Goal: Task Accomplishment & Management: Manage account settings

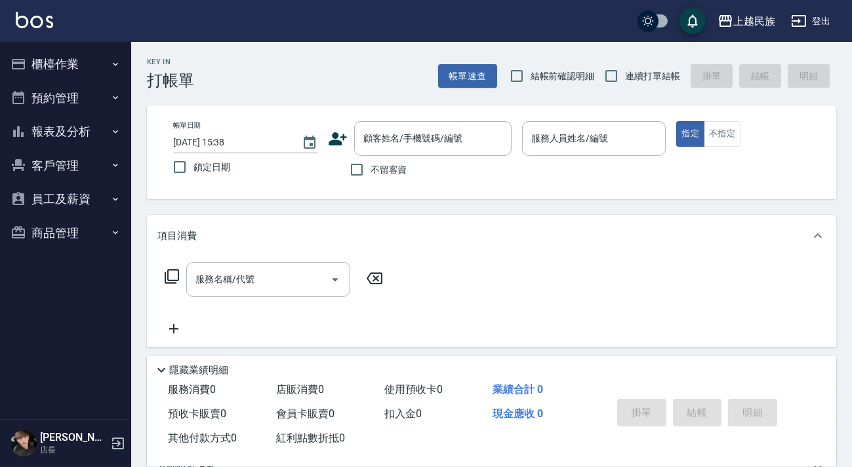
click at [35, 23] on img at bounding box center [34, 20] width 37 height 16
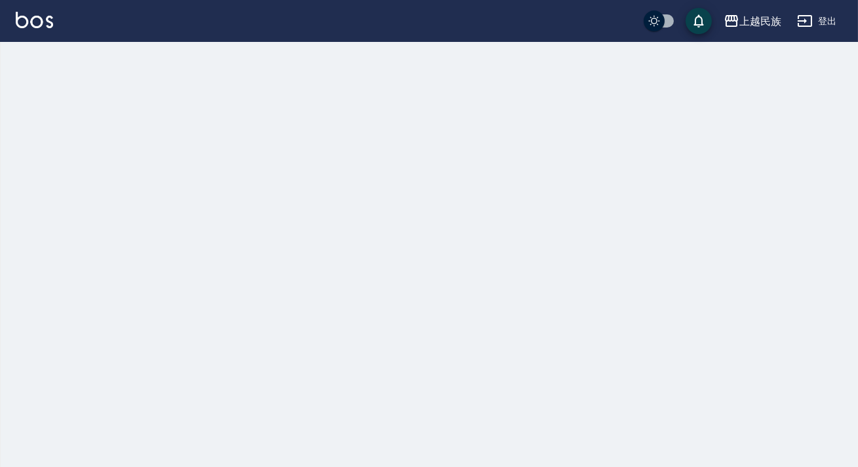
click at [810, 23] on button "登出" at bounding box center [817, 21] width 50 height 24
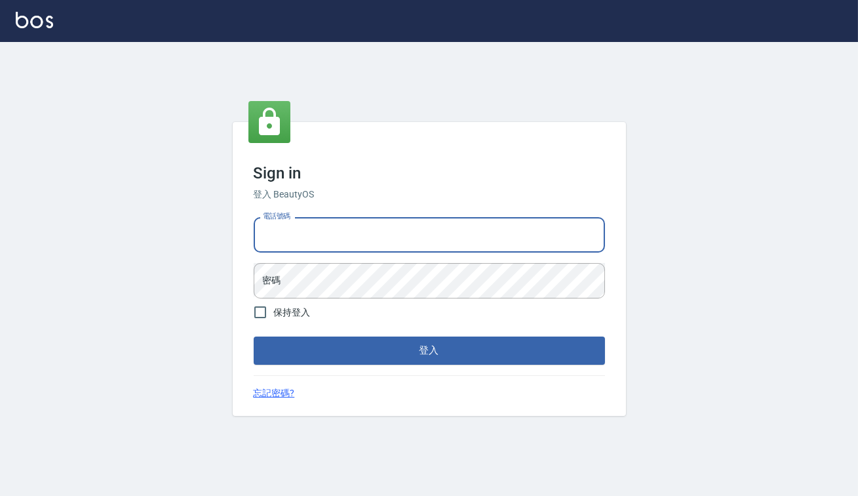
click at [377, 237] on input "電話號碼" at bounding box center [429, 234] width 351 height 35
type input "82850382"
drag, startPoint x: 272, startPoint y: 233, endPoint x: 212, endPoint y: 233, distance: 60.3
click at [212, 233] on div "Sign in 登入 BeautyOS 電話號碼 [PHONE_NUMBER] 電話號碼 密碼 密碼 保持登入 登入 忘記密碼?" at bounding box center [429, 269] width 858 height 454
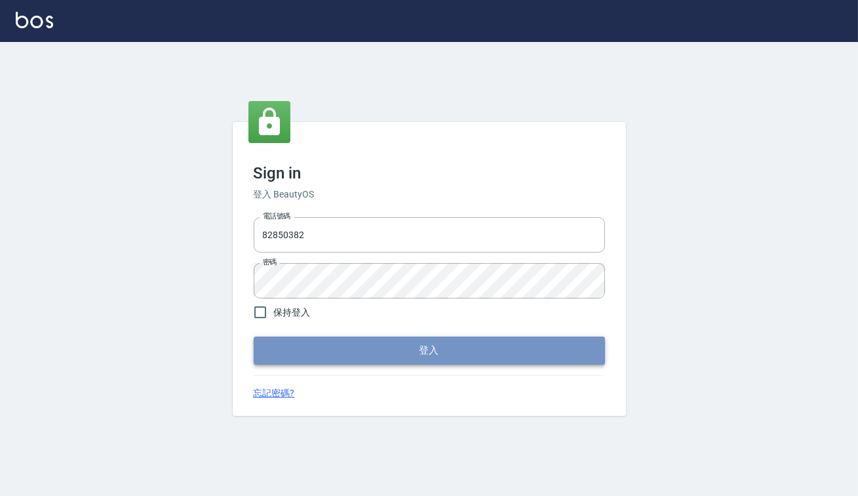
click at [344, 343] on button "登入" at bounding box center [429, 350] width 351 height 28
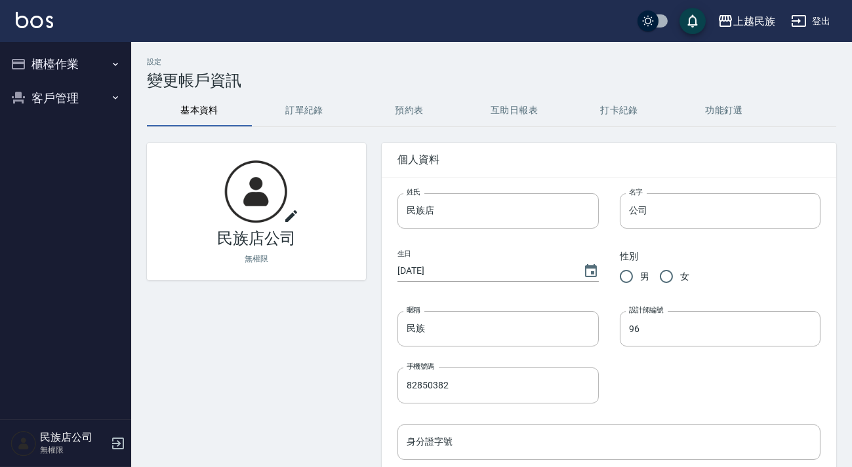
click at [53, 55] on button "櫃檯作業" at bounding box center [65, 64] width 121 height 34
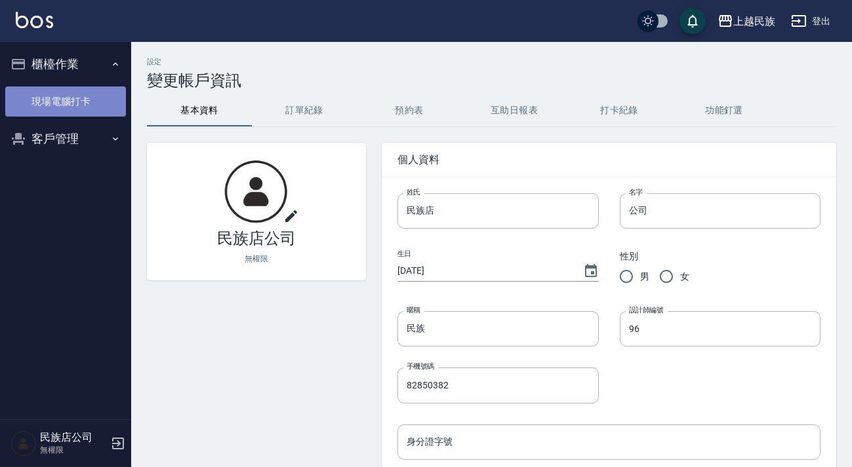
click at [78, 98] on link "現場電腦打卡" at bounding box center [65, 102] width 121 height 30
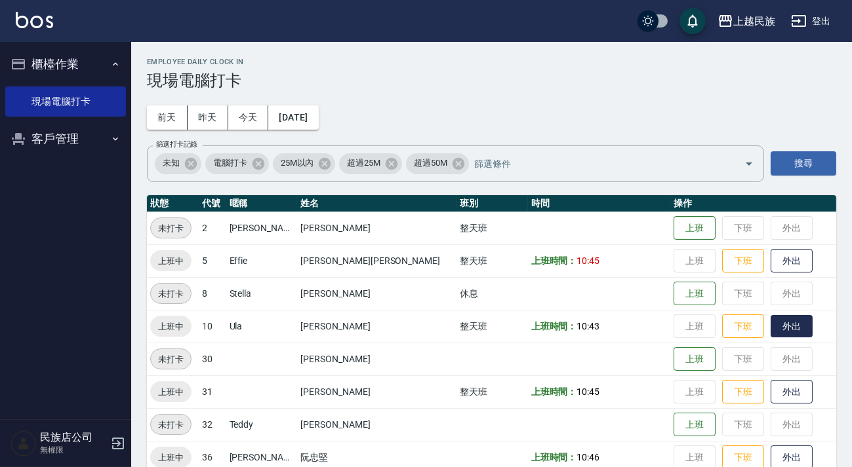
click at [770, 327] on button "外出" at bounding box center [791, 326] width 42 height 23
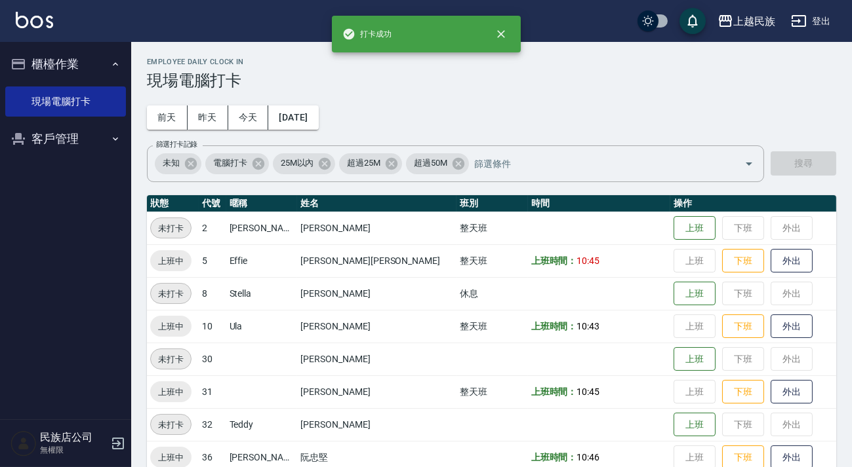
click at [456, 310] on td "整天班" at bounding box center [491, 326] width 71 height 33
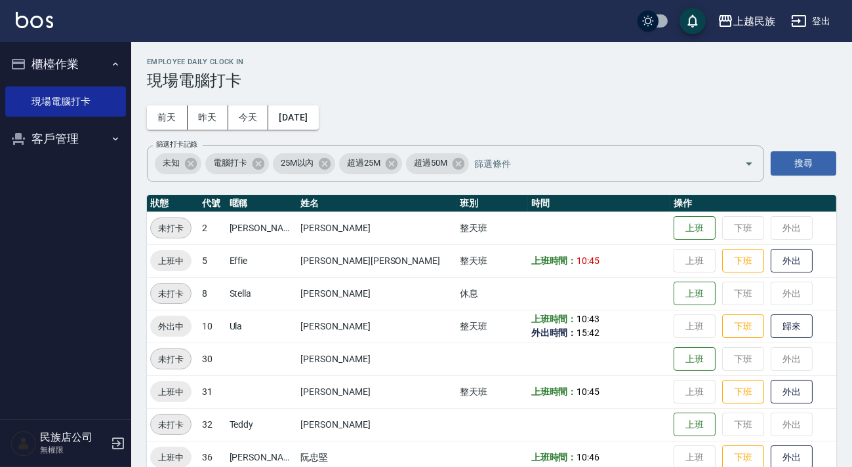
click at [36, 24] on img at bounding box center [34, 20] width 37 height 16
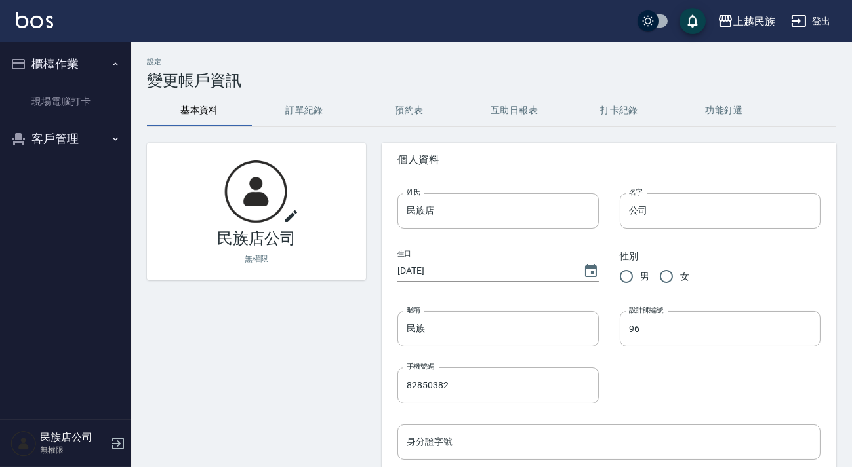
click at [83, 77] on button "櫃檯作業" at bounding box center [65, 64] width 121 height 34
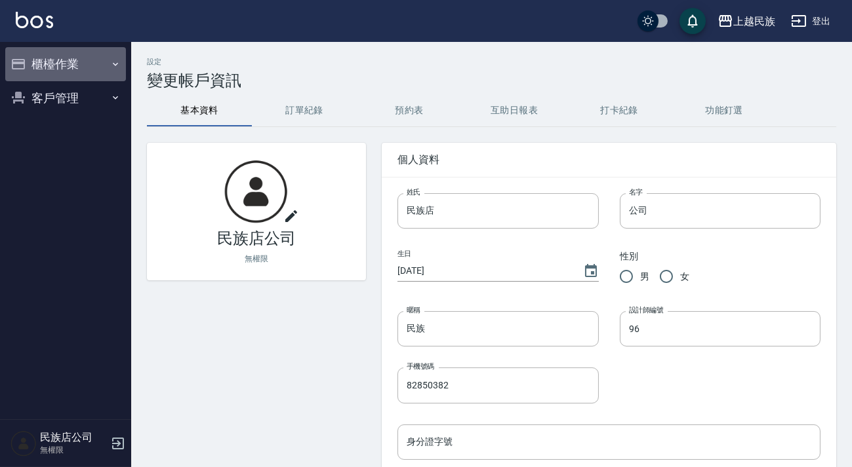
click at [86, 58] on button "櫃檯作業" at bounding box center [65, 64] width 121 height 34
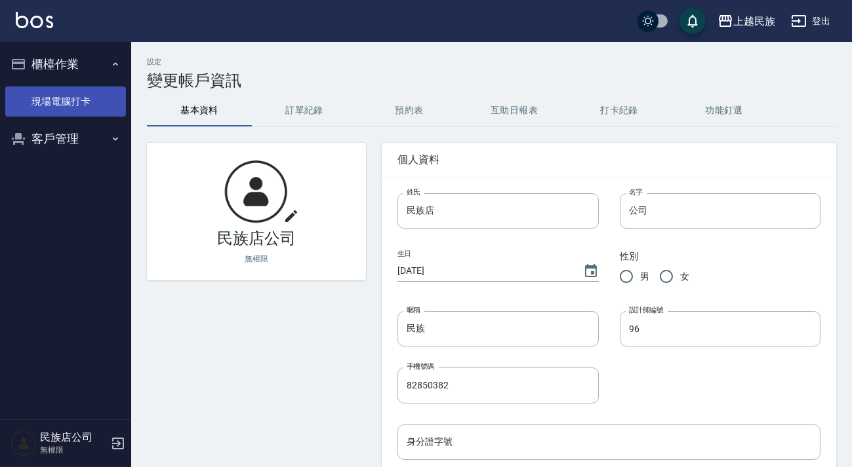
click at [70, 97] on link "現場電腦打卡" at bounding box center [65, 102] width 121 height 30
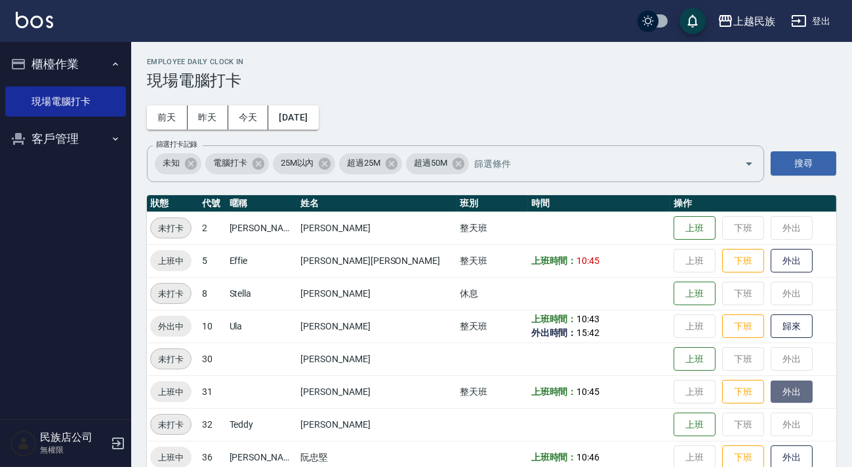
click at [770, 387] on button "外出" at bounding box center [791, 392] width 42 height 23
click at [770, 384] on button "歸來" at bounding box center [791, 392] width 42 height 23
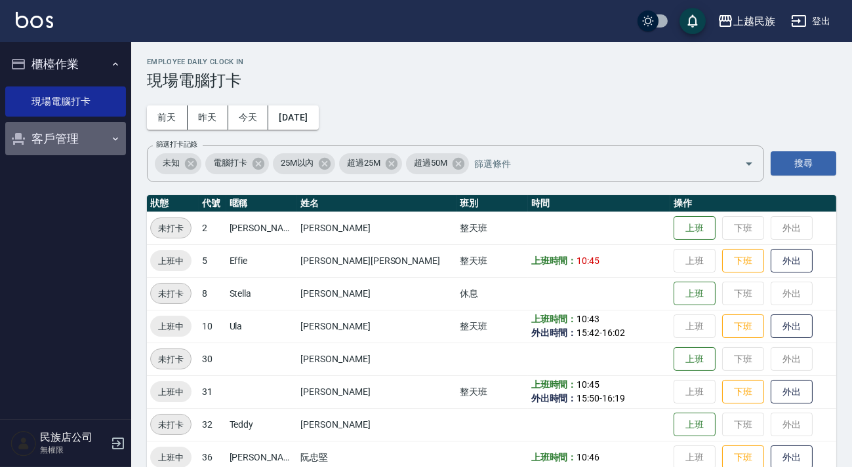
click at [101, 138] on button "客戶管理" at bounding box center [65, 139] width 121 height 34
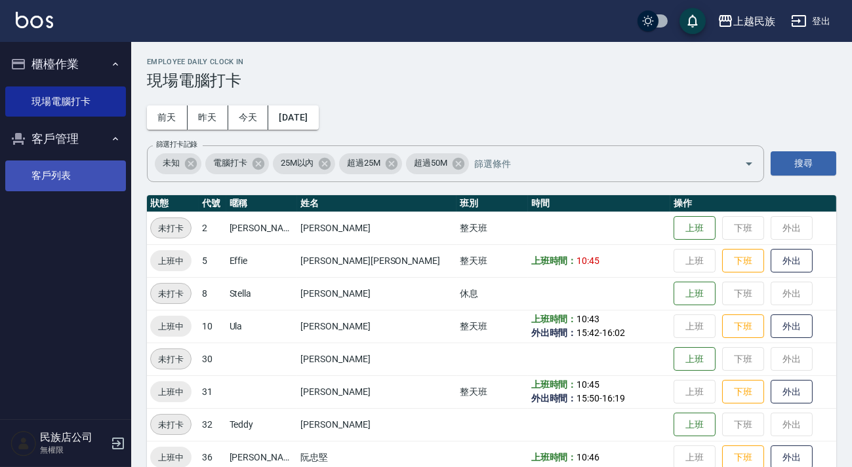
click at [78, 184] on link "客戶列表" at bounding box center [65, 176] width 121 height 30
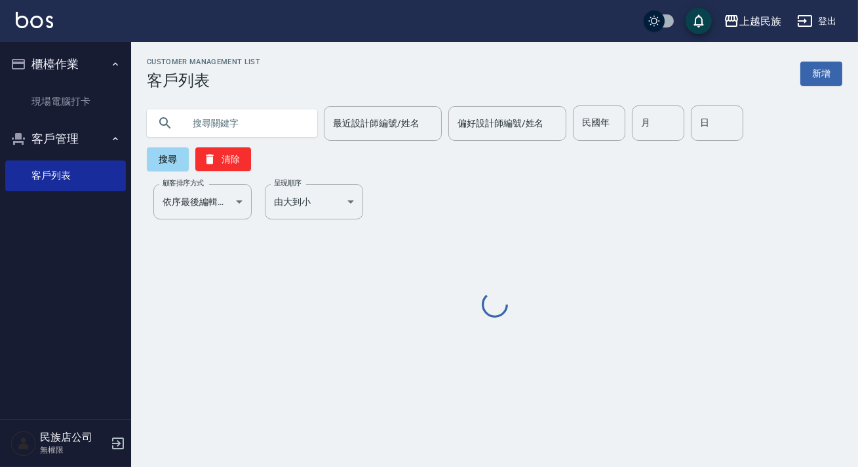
click at [250, 119] on input "text" at bounding box center [245, 123] width 123 height 35
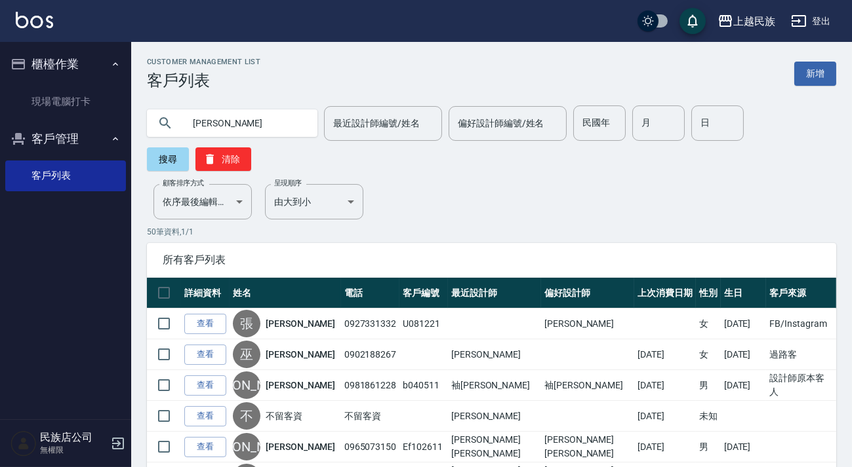
type input "蕭"
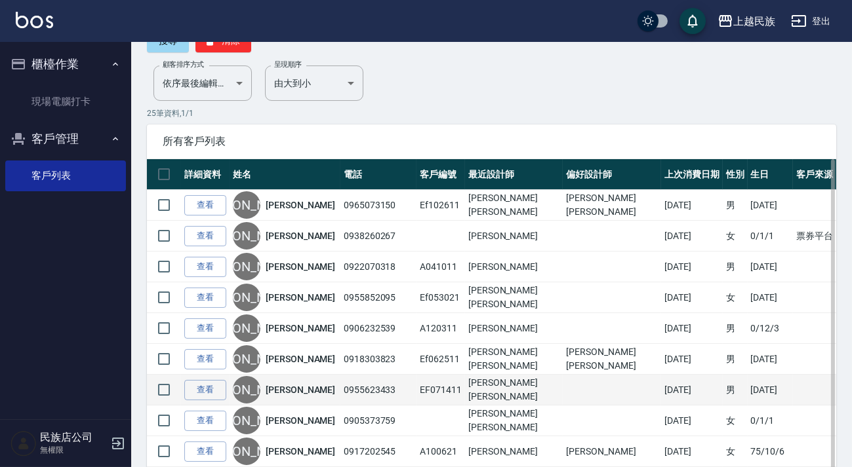
scroll to position [178, 0]
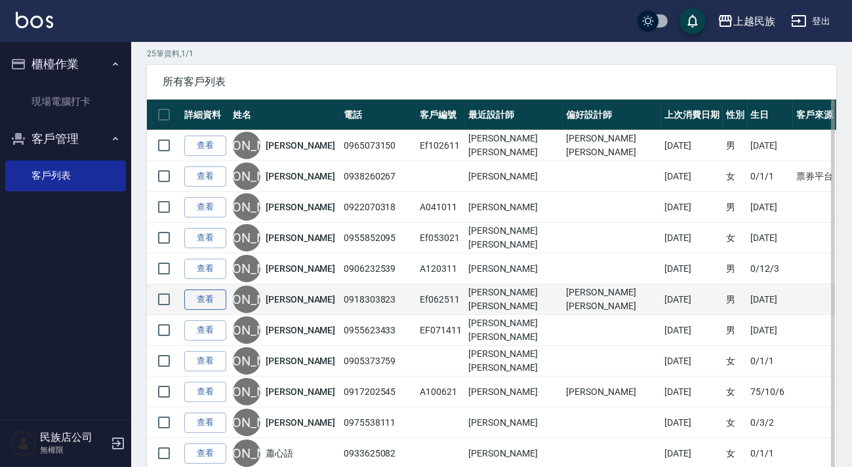
click at [197, 299] on link "查看" at bounding box center [205, 300] width 42 height 20
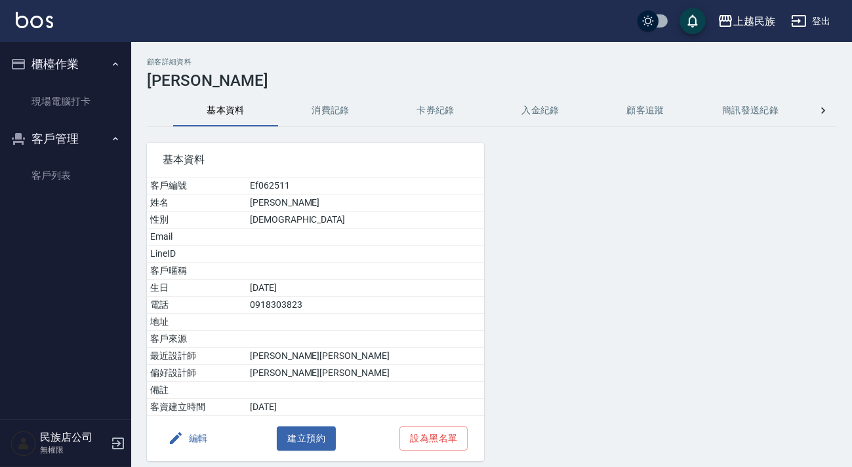
click at [330, 117] on button "消費記錄" at bounding box center [330, 110] width 105 height 31
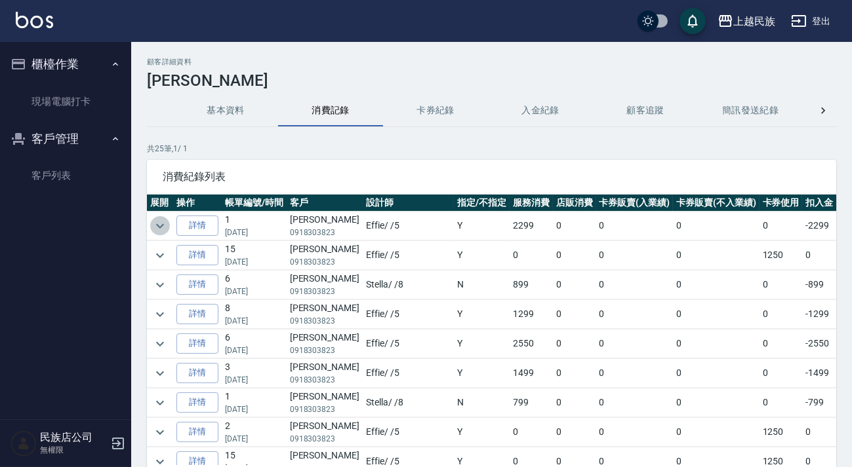
click at [158, 227] on icon "expand row" at bounding box center [160, 226] width 16 height 16
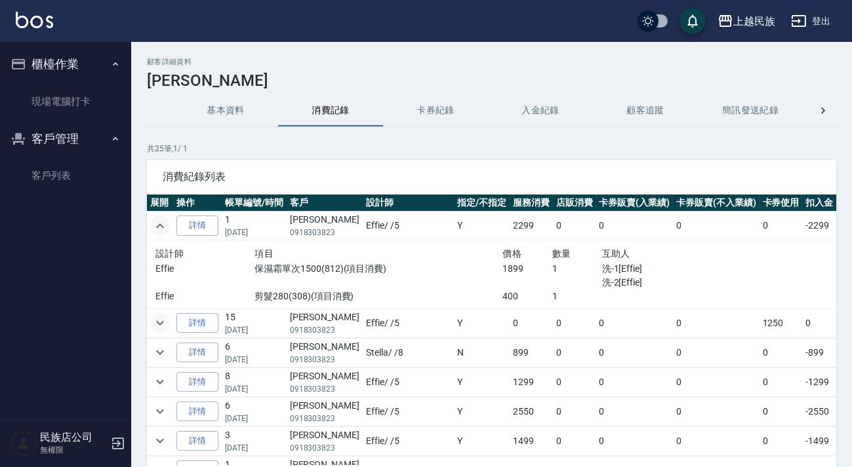
click at [159, 325] on icon "expand row" at bounding box center [160, 323] width 8 height 5
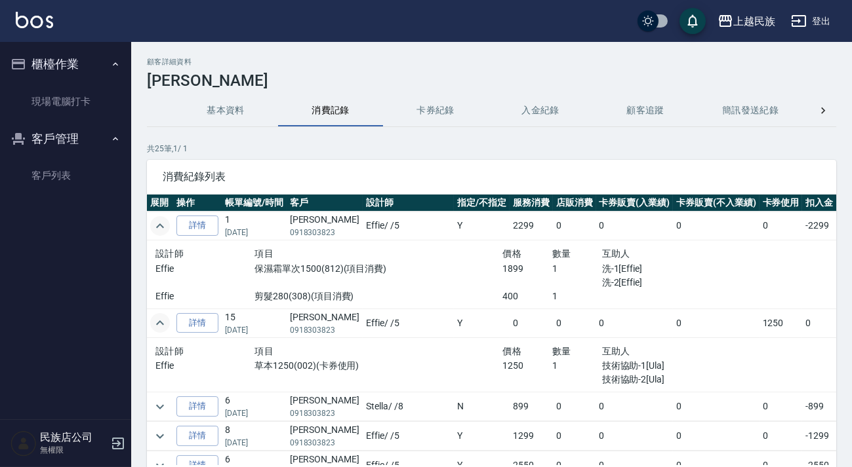
scroll to position [119, 0]
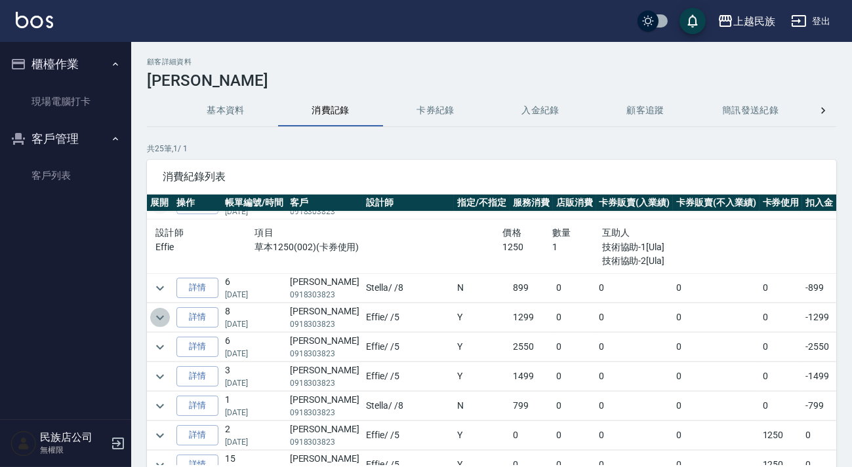
click at [163, 319] on icon "expand row" at bounding box center [160, 318] width 16 height 16
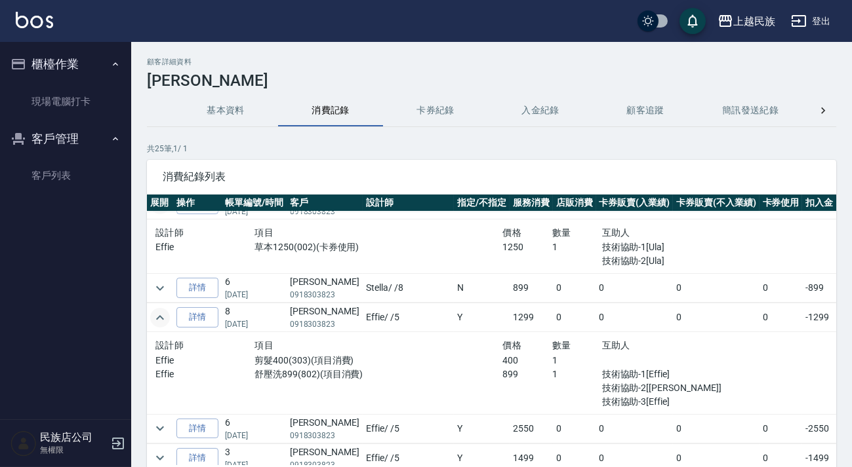
click at [159, 303] on td at bounding box center [453, 303] width 612 height 1
click at [163, 293] on icon "expand row" at bounding box center [160, 289] width 16 height 16
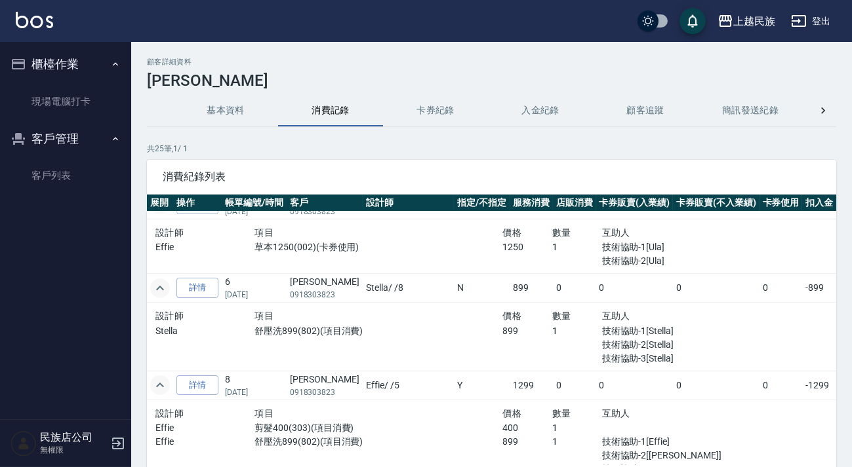
scroll to position [298, 0]
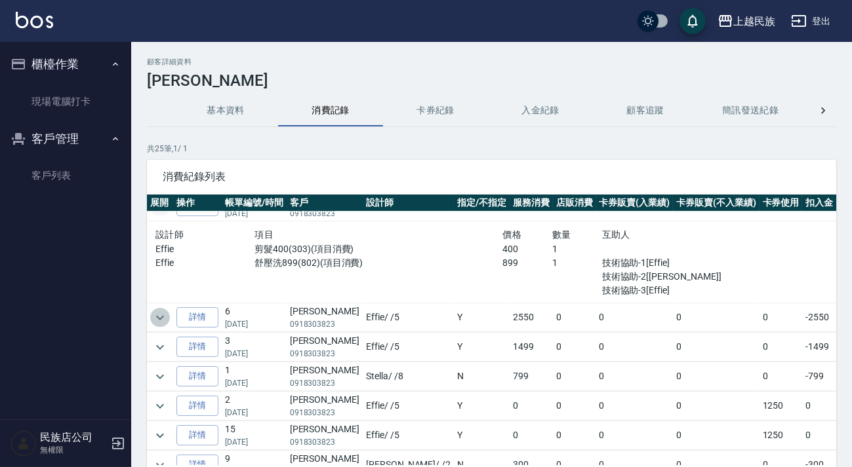
click at [161, 321] on icon "expand row" at bounding box center [160, 318] width 16 height 16
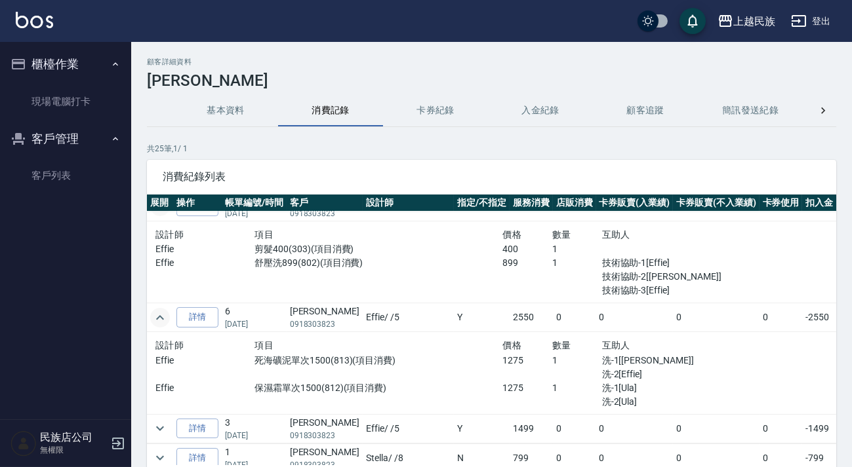
scroll to position [417, 0]
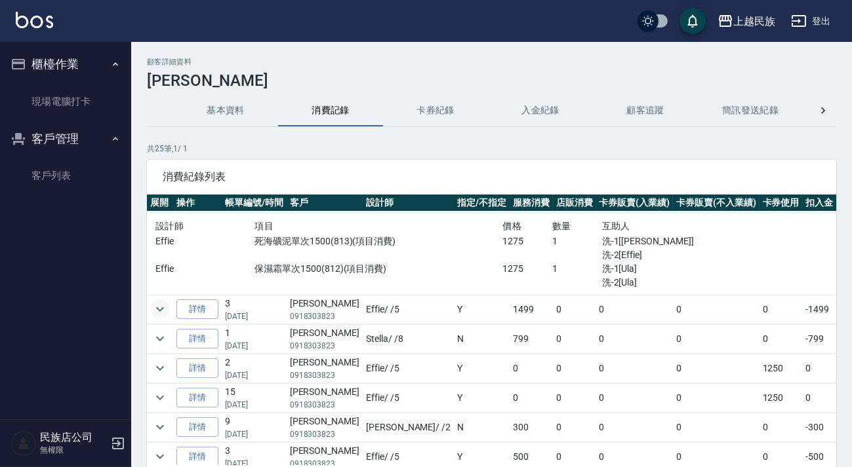
click at [150, 311] on td at bounding box center [160, 309] width 26 height 29
click at [151, 311] on button "expand row" at bounding box center [160, 310] width 20 height 20
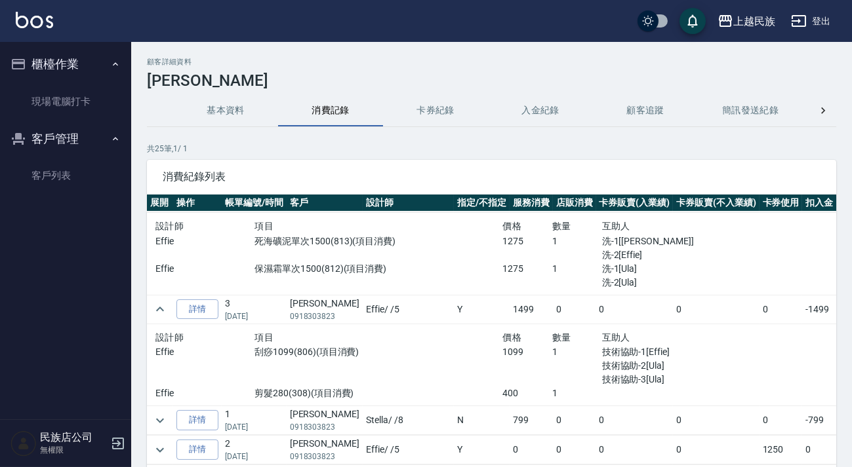
click at [212, 95] on button "基本資料" at bounding box center [225, 110] width 105 height 31
